Goal: Find contact information: Find contact information

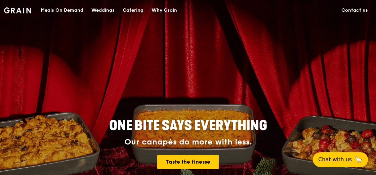
click at [353, 13] on link "Contact us" at bounding box center [354, 10] width 35 height 20
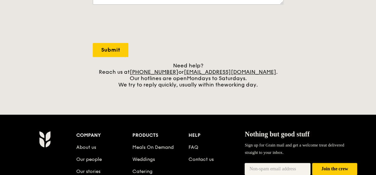
scroll to position [280, 0]
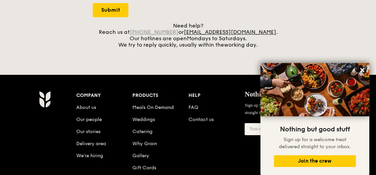
click at [173, 31] on link "[PHONE_NUMBER]" at bounding box center [154, 32] width 49 height 6
click at [178, 30] on link "+65 3163 5335" at bounding box center [154, 32] width 49 height 6
